Goal: Task Accomplishment & Management: Use online tool/utility

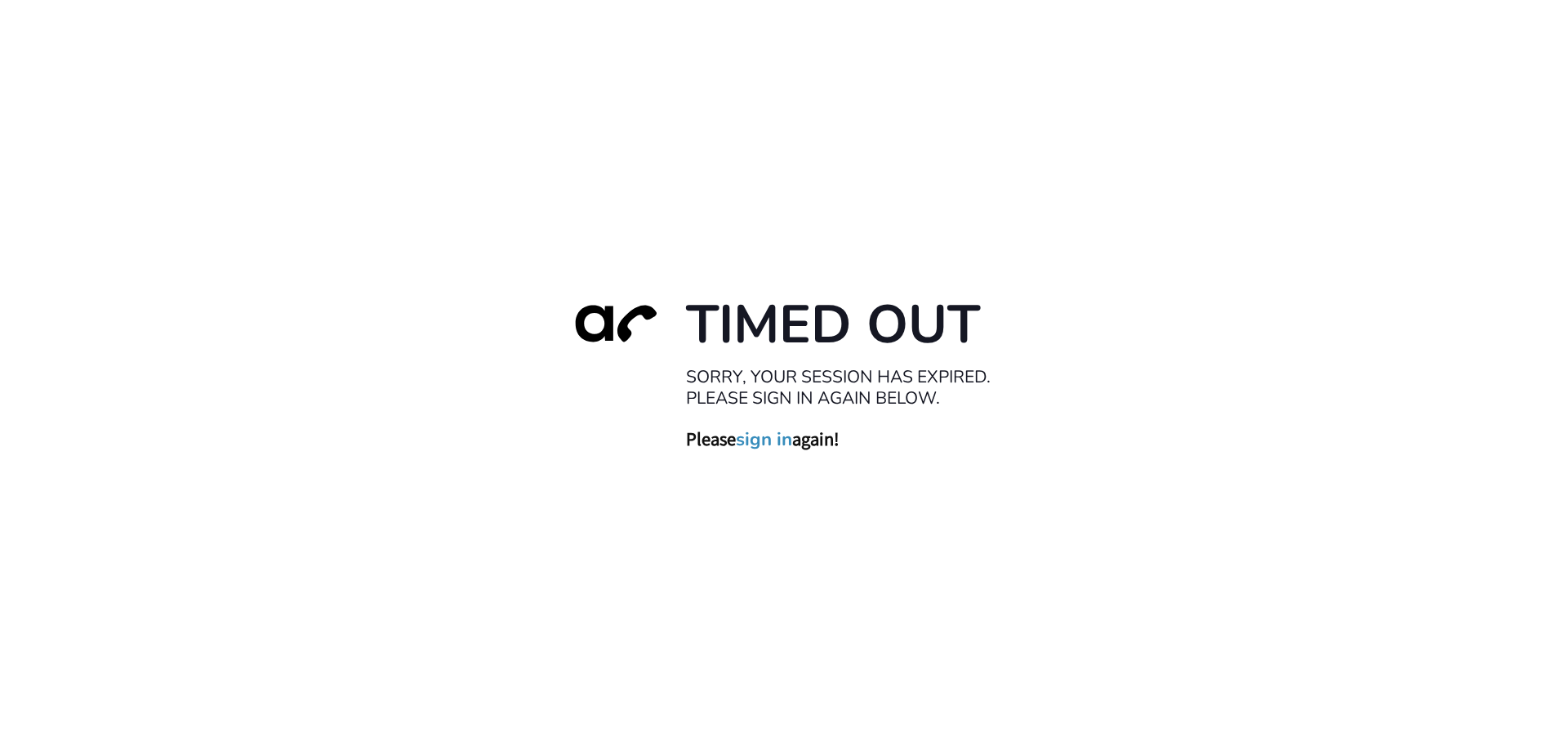
click at [770, 441] on link "sign in" at bounding box center [764, 439] width 56 height 23
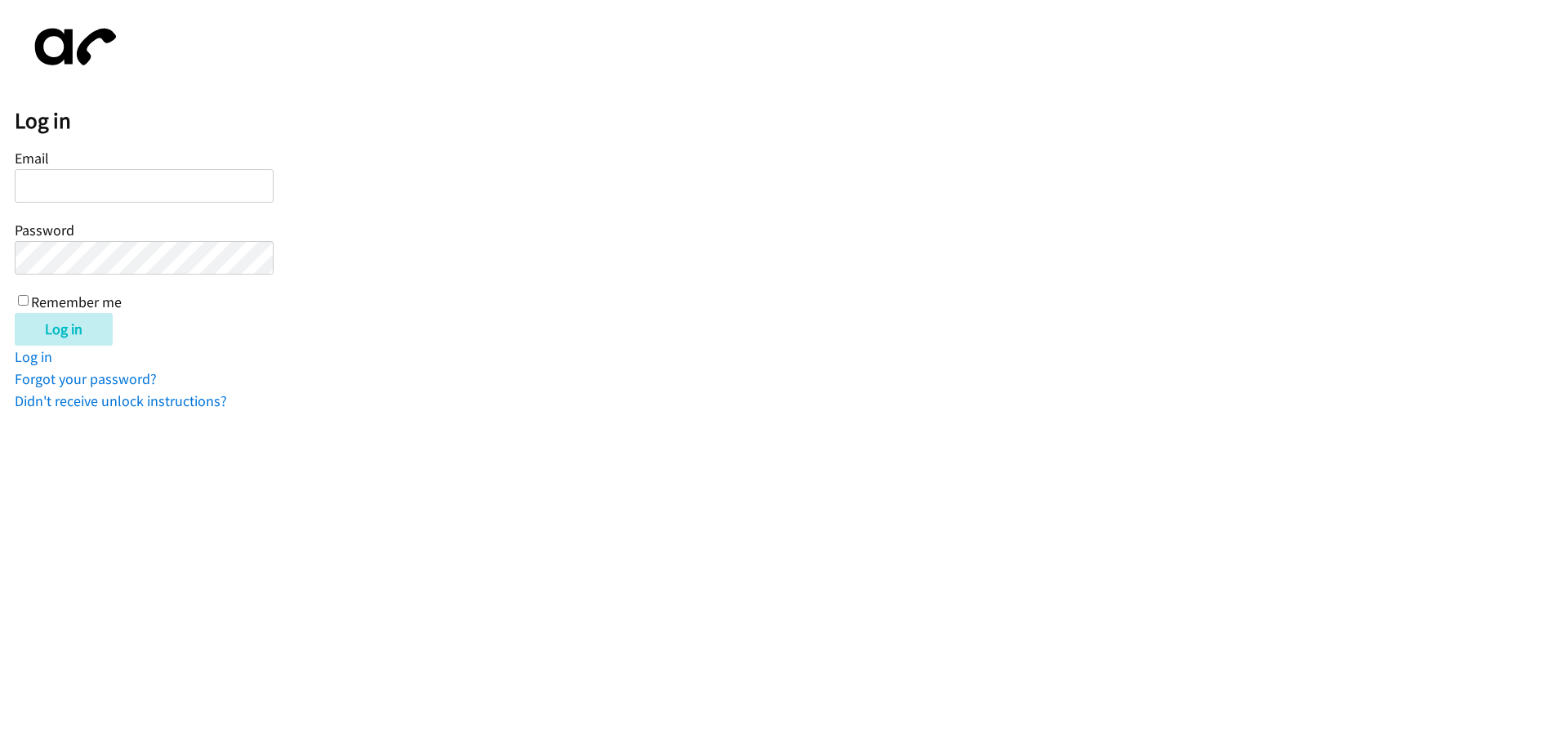
click at [153, 172] on input "Email" at bounding box center [144, 185] width 259 height 33
type input "[EMAIL_ADDRESS][DOMAIN_NAME]"
click at [15, 313] on input "Log in" at bounding box center [64, 329] width 98 height 33
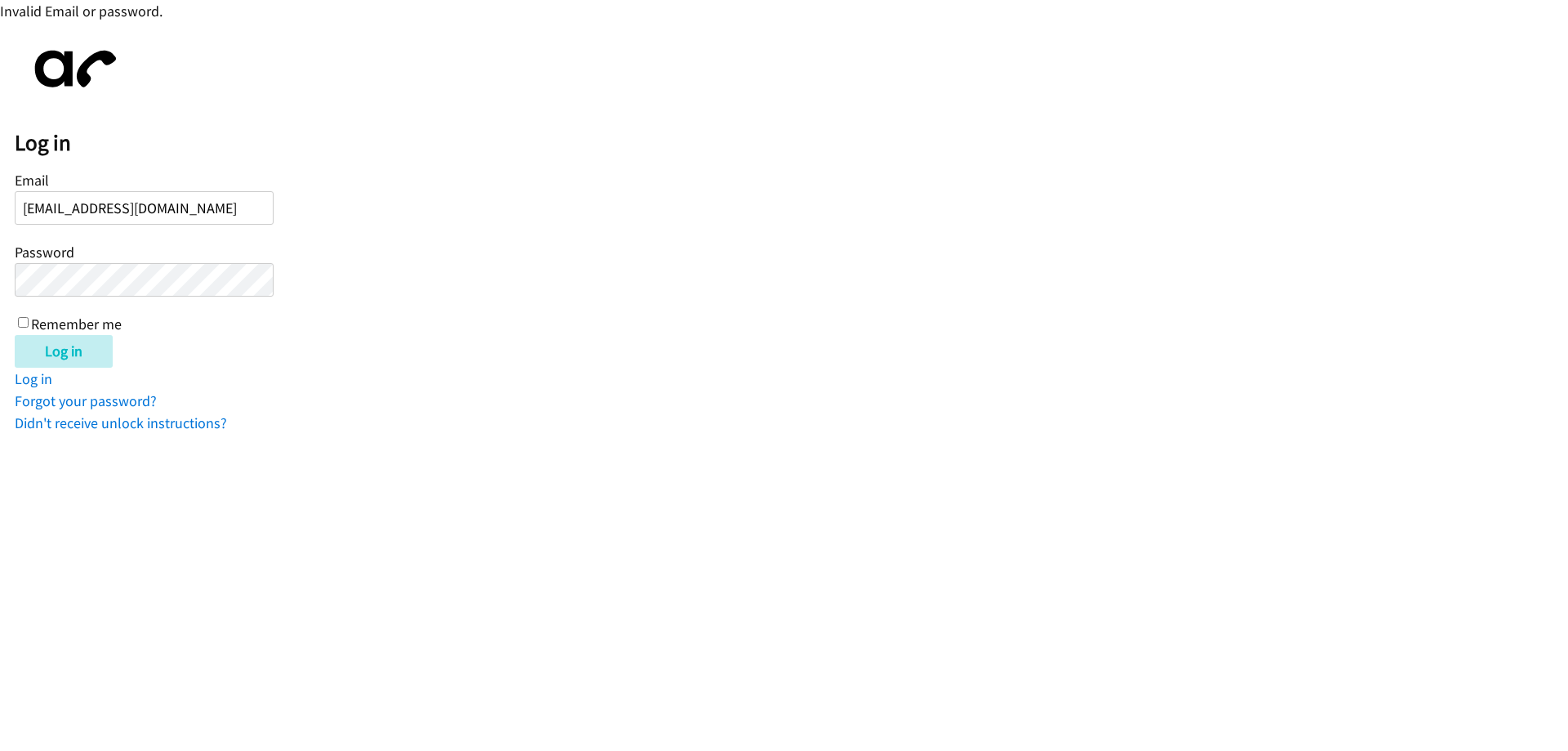
click at [15, 335] on input "Log in" at bounding box center [64, 352] width 98 height 33
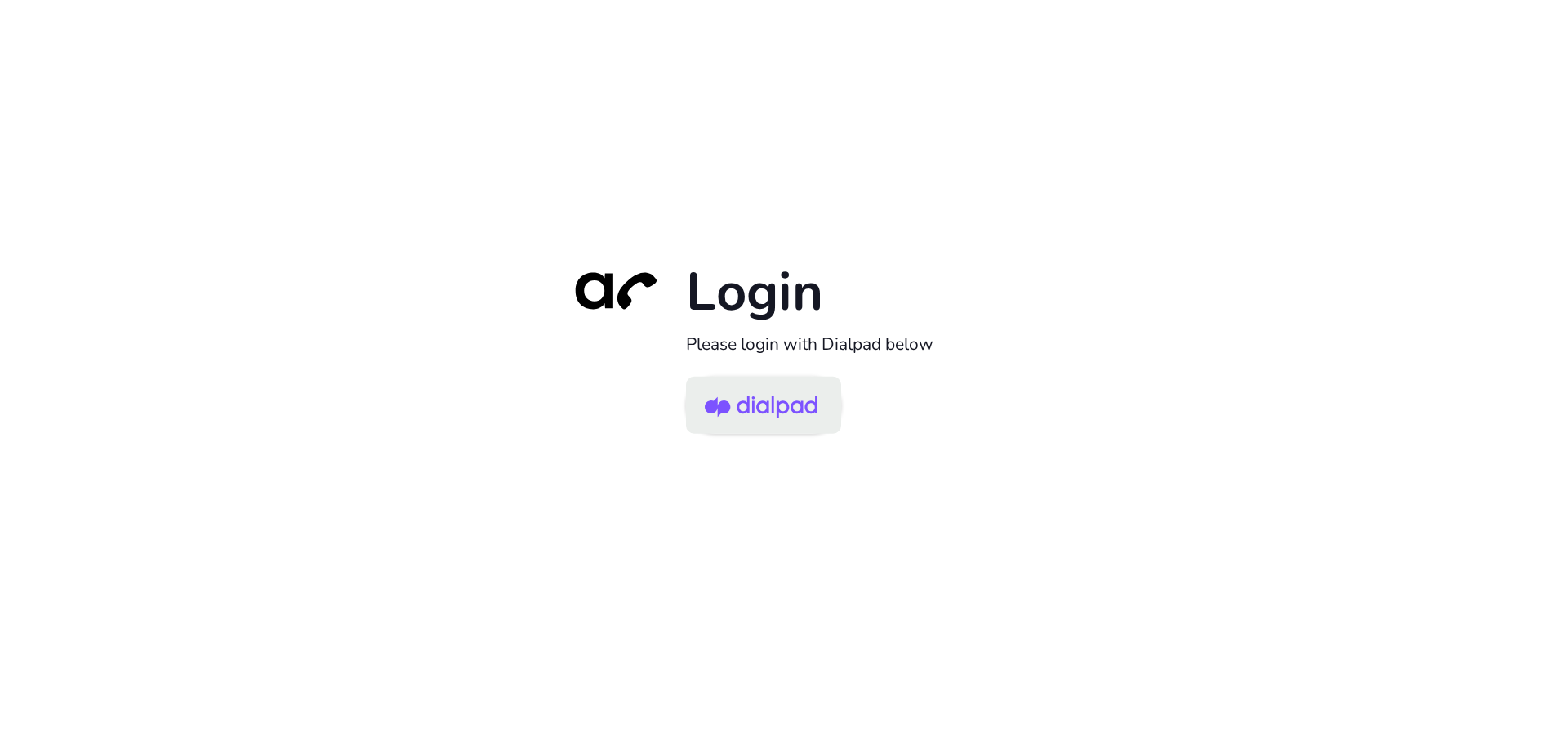
click at [777, 411] on img at bounding box center [760, 406] width 112 height 53
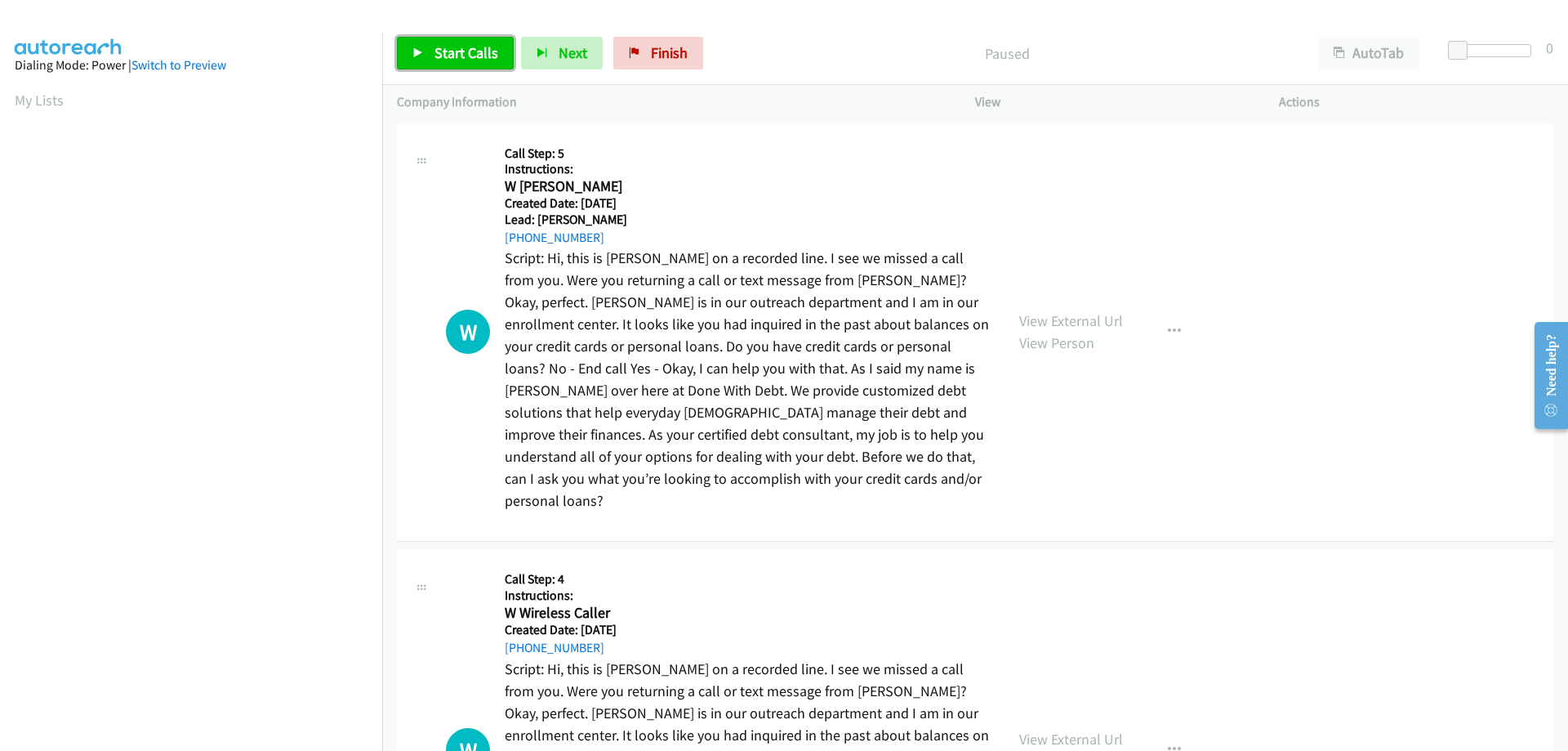
click at [442, 60] on span "Start Calls" at bounding box center [465, 52] width 64 height 19
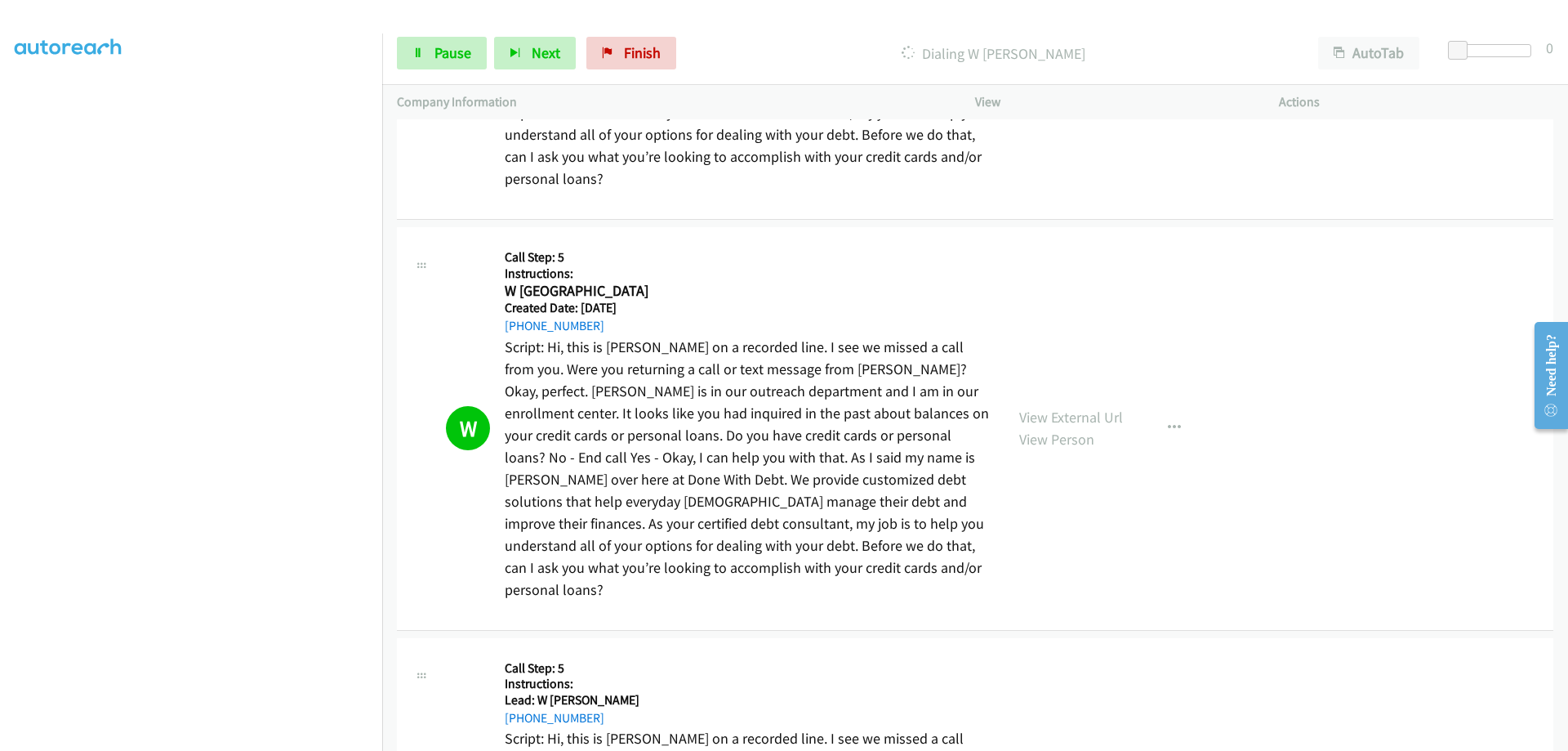
scroll to position [165, 12]
click at [512, 70] on div "Start Calls Pause Next Finish Dialing W Wireless Caller AutoTab AutoTab 0" at bounding box center [975, 54] width 1185 height 63
click at [526, 55] on button "Next" at bounding box center [535, 53] width 82 height 33
click at [547, 58] on span "Next" at bounding box center [546, 52] width 29 height 19
click at [540, 36] on div "Start Calls Pause Next Finish Call Completed AutoTab AutoTab 0" at bounding box center [975, 54] width 1185 height 63
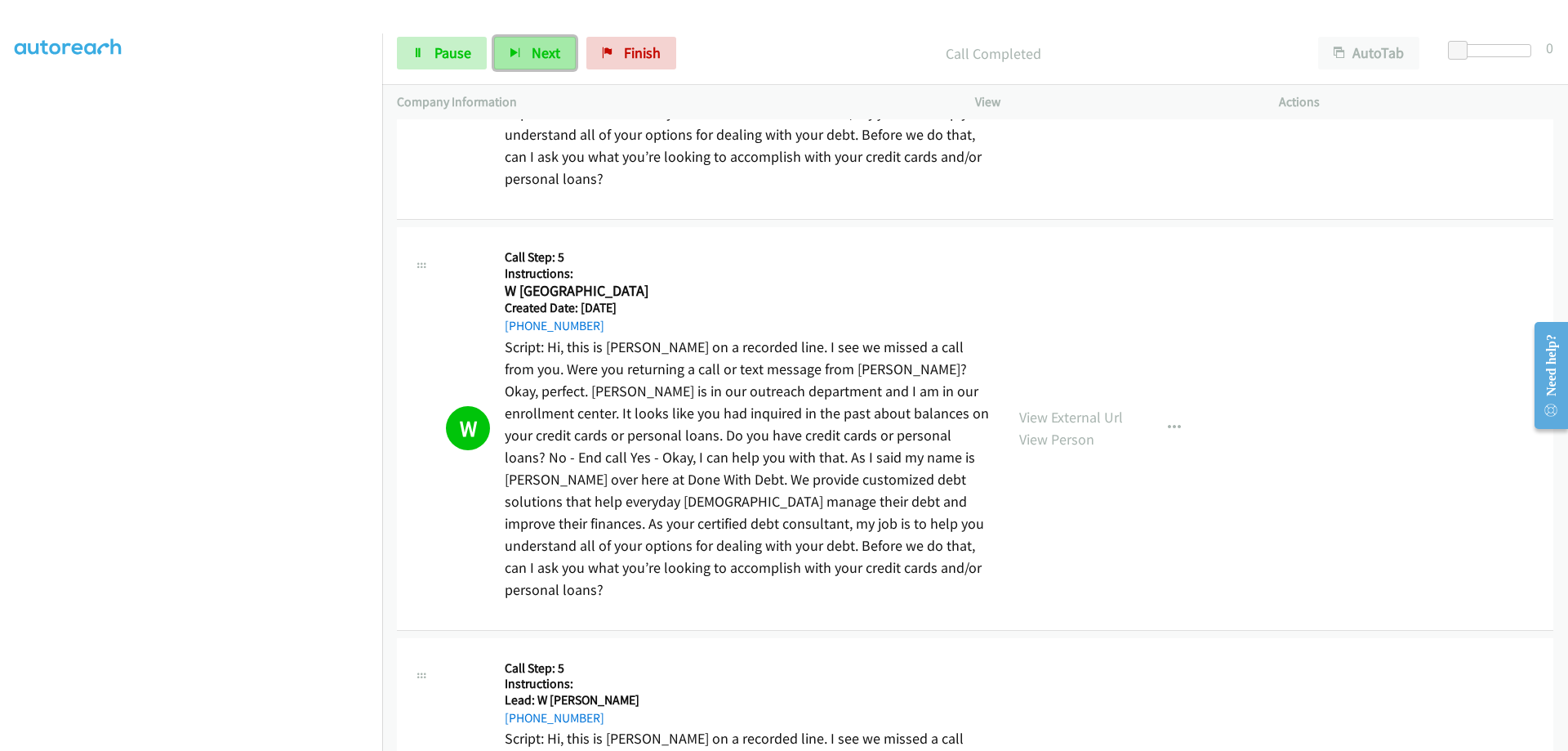
click at [537, 46] on span "Next" at bounding box center [546, 52] width 29 height 19
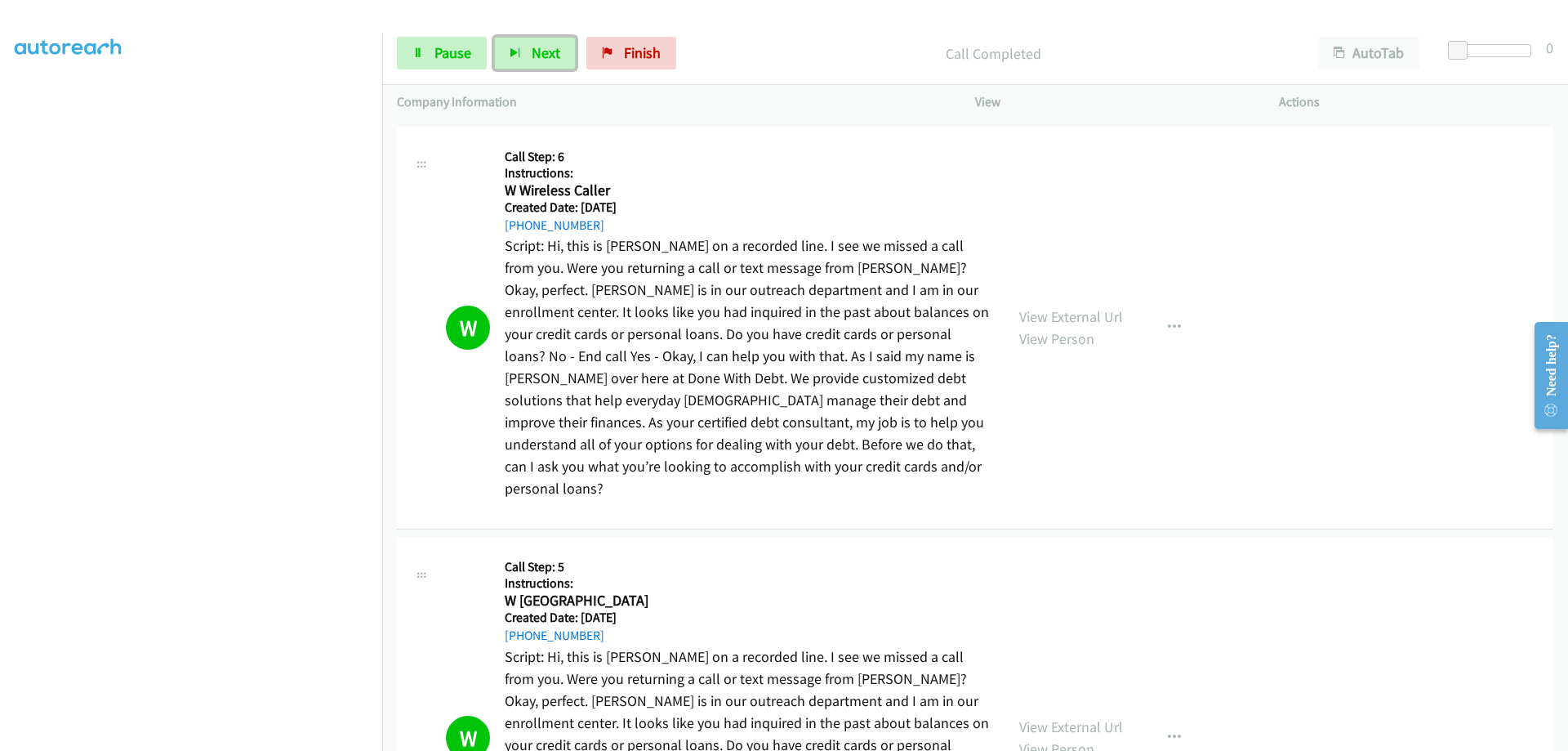
scroll to position [18136, 0]
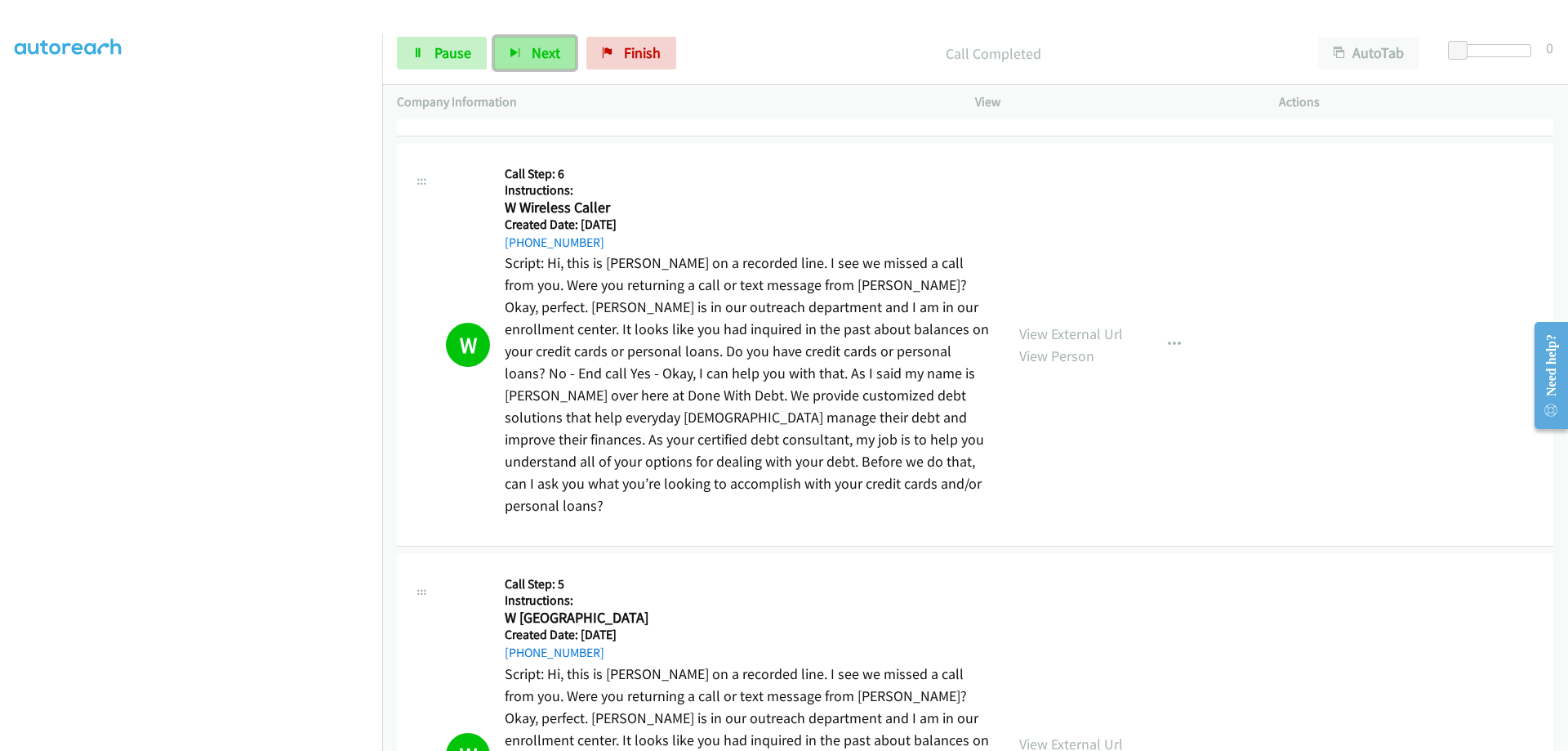
click at [515, 38] on button "Next" at bounding box center [535, 53] width 82 height 33
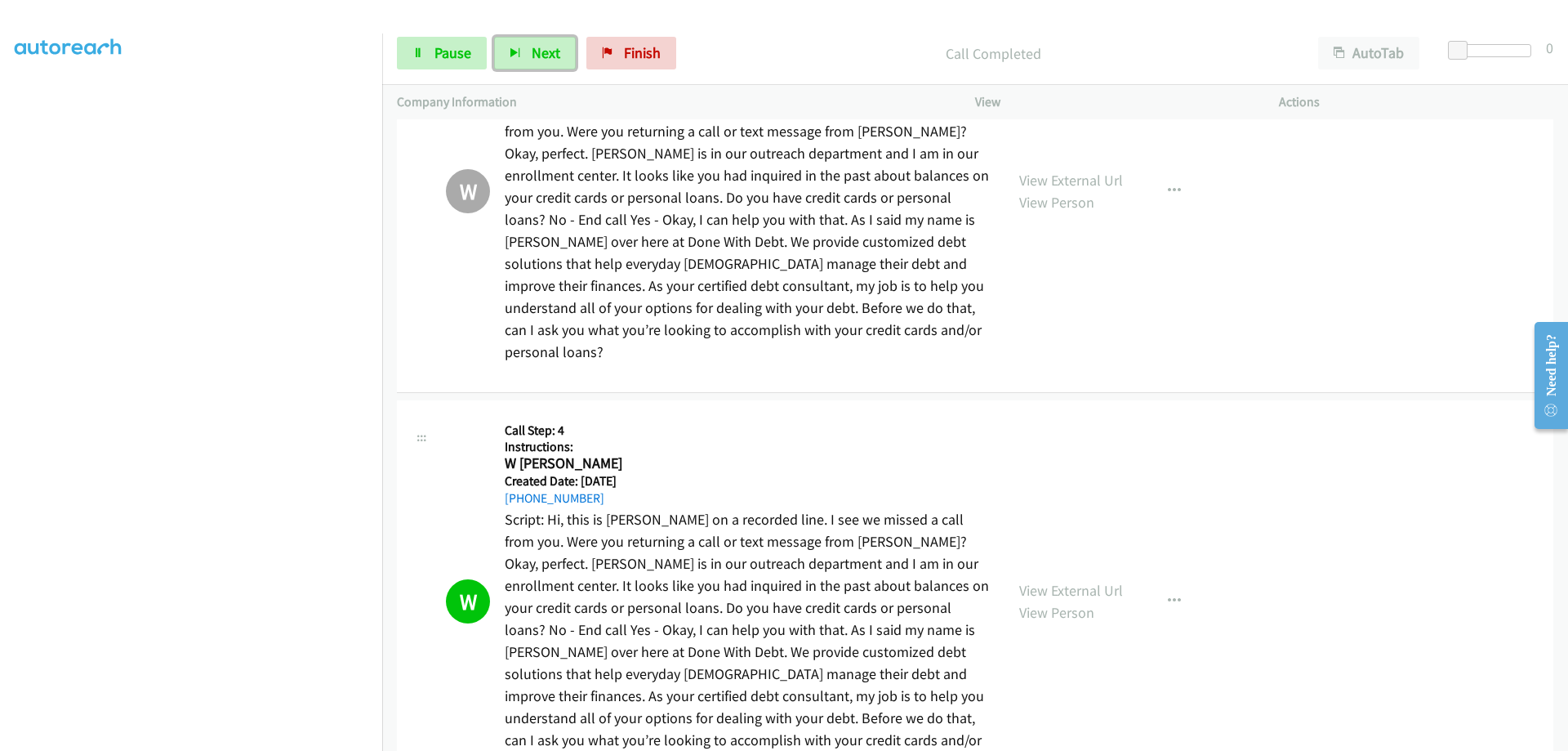
scroll to position [0, 12]
click at [563, 50] on button "Next" at bounding box center [535, 53] width 82 height 33
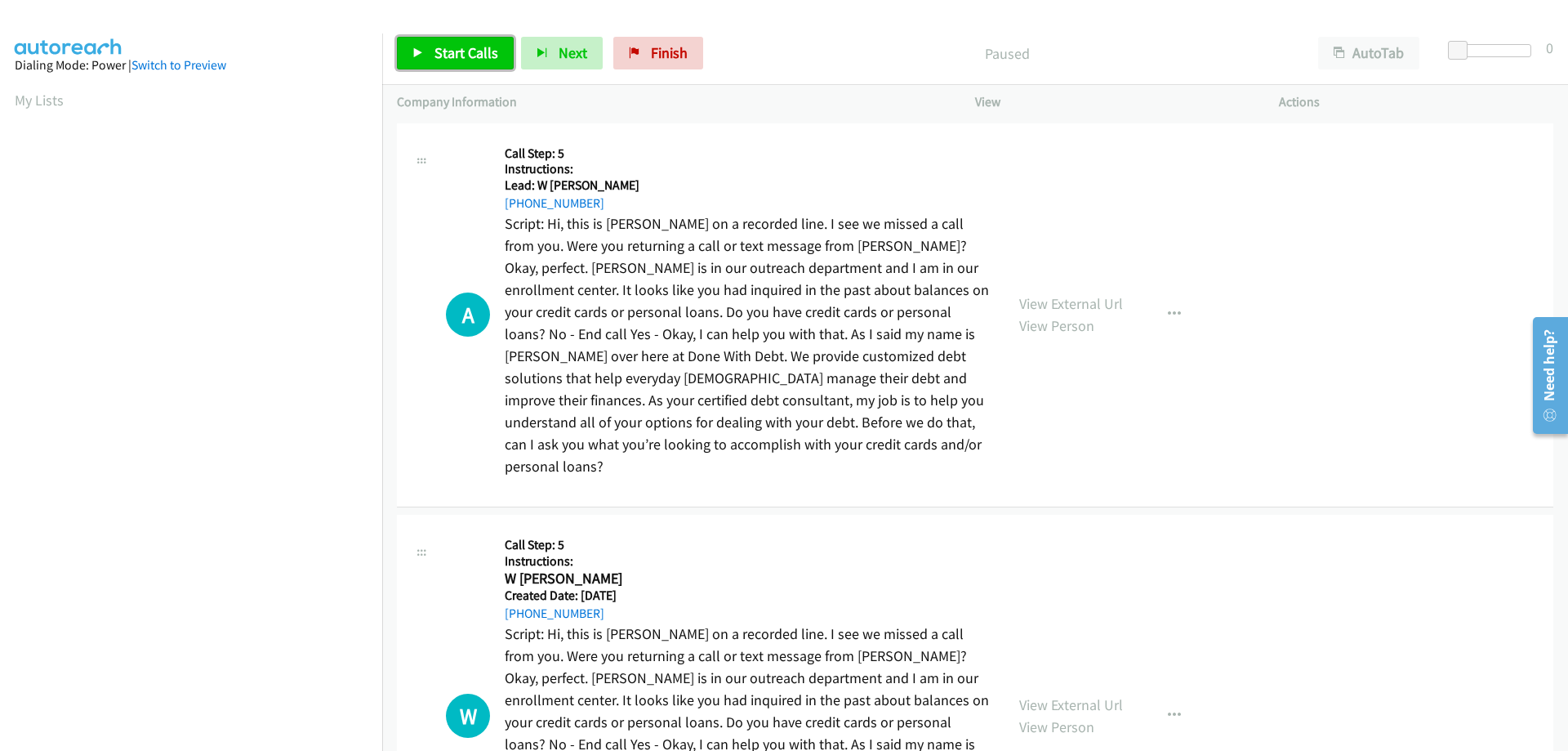
click at [483, 52] on span "Start Calls" at bounding box center [465, 52] width 64 height 19
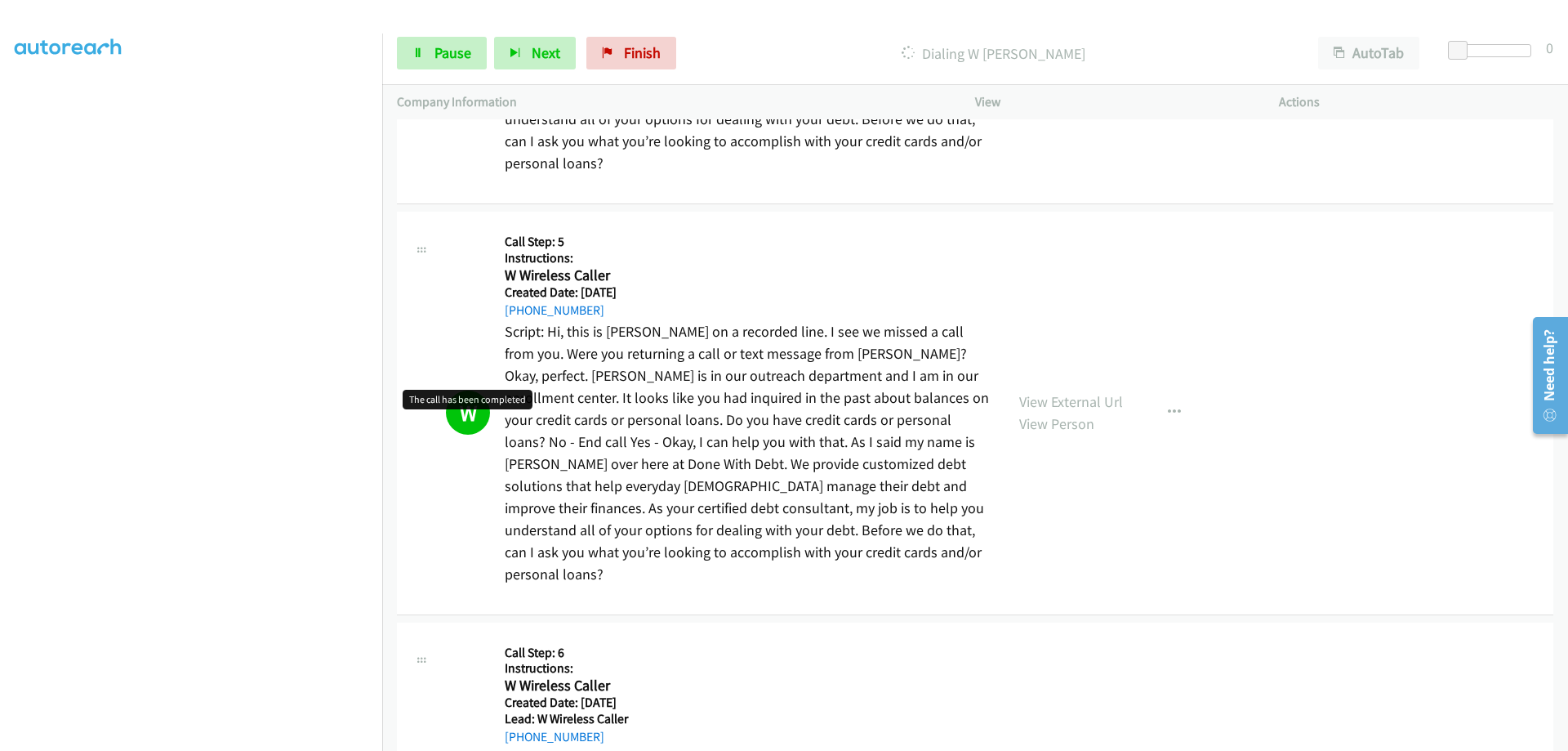
scroll to position [632, 0]
